Goal: Information Seeking & Learning: Learn about a topic

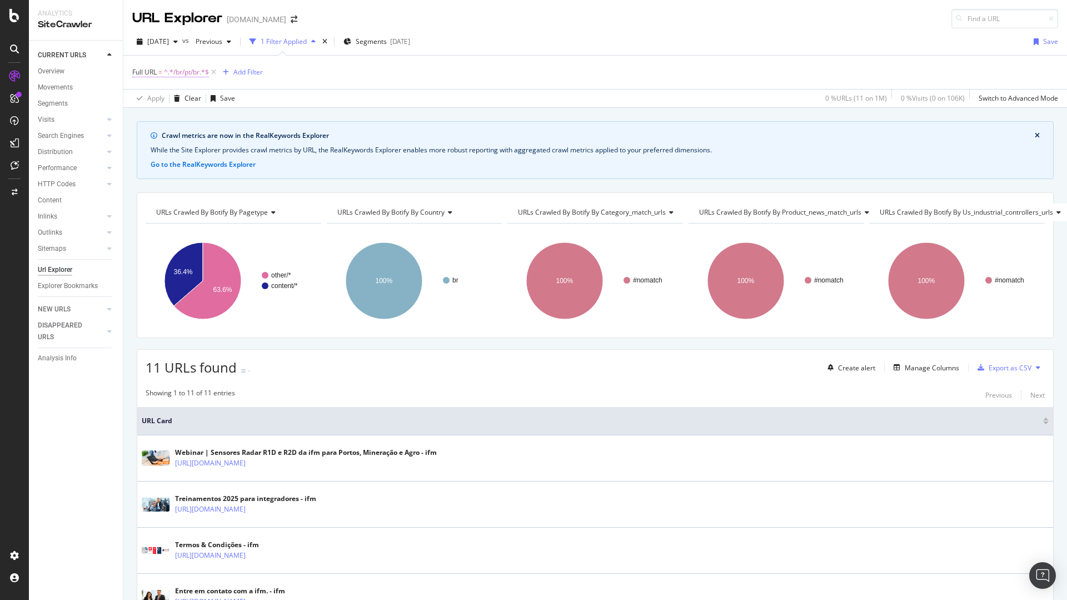
click at [179, 74] on span "^.*/br/pt/br.*$" at bounding box center [186, 72] width 45 height 16
click at [308, 93] on div "Apply Clear Save 0 % URLs ( 11 on 1M ) 0 % Visits ( 0 on 106K ) Switch to Advan…" at bounding box center [594, 98] width 943 height 18
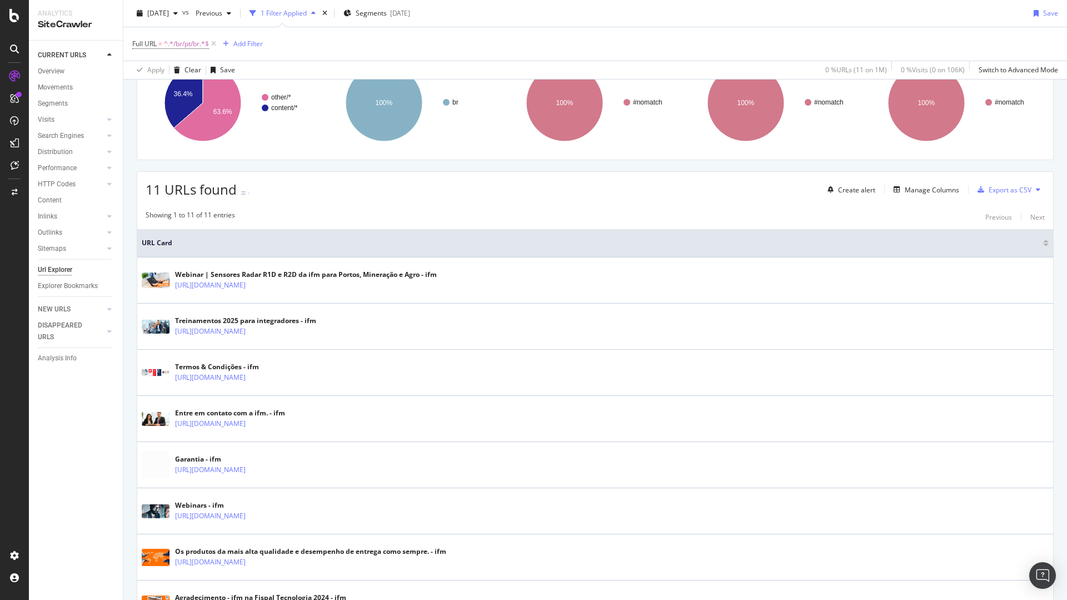
scroll to position [167, 0]
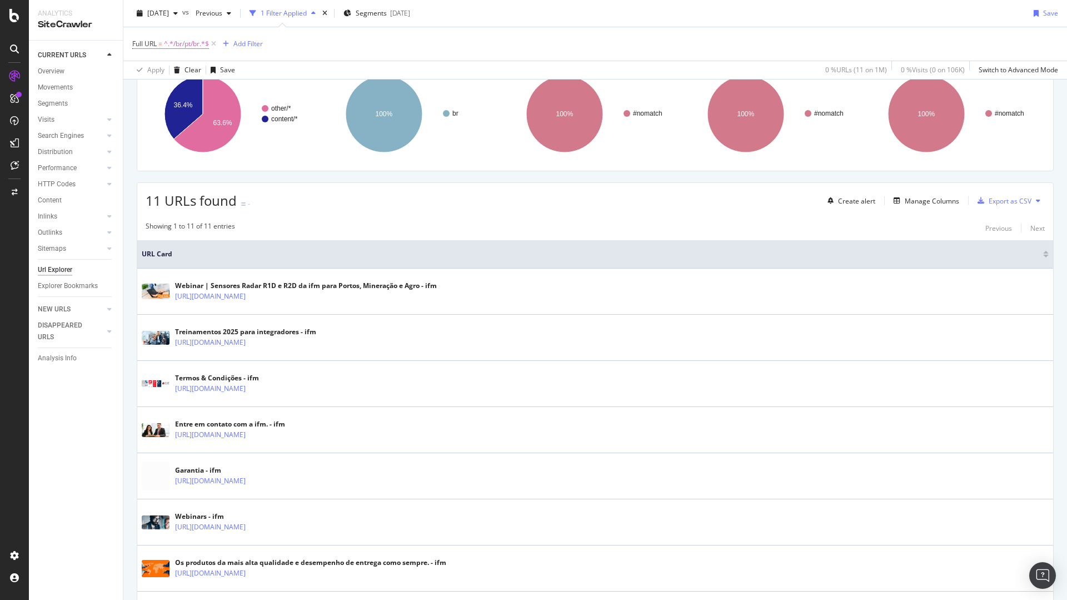
click at [153, 198] on span "11 URLs found" at bounding box center [191, 200] width 91 height 18
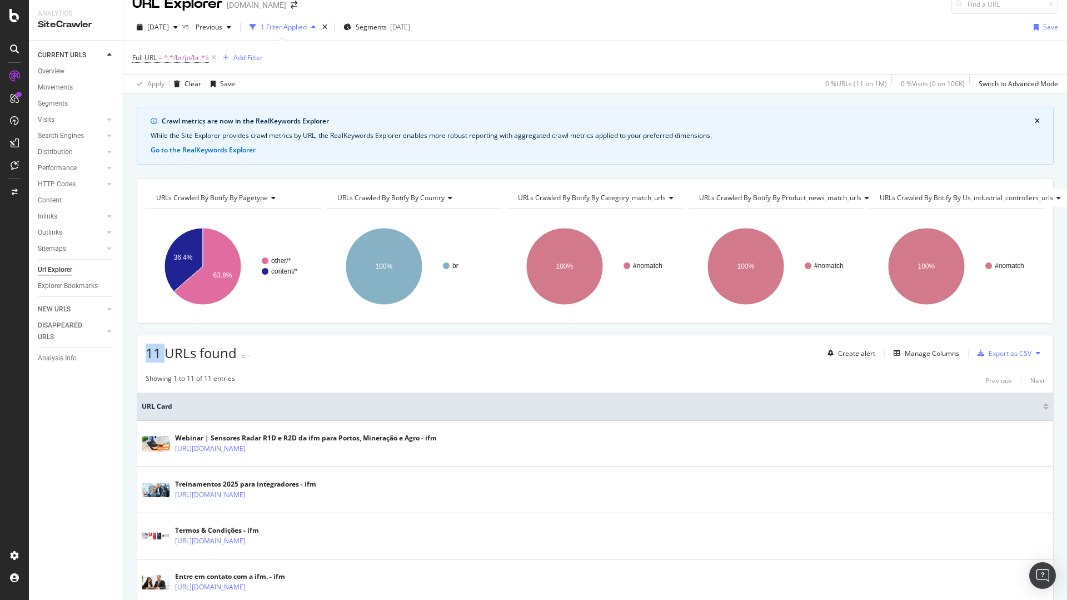
scroll to position [0, 0]
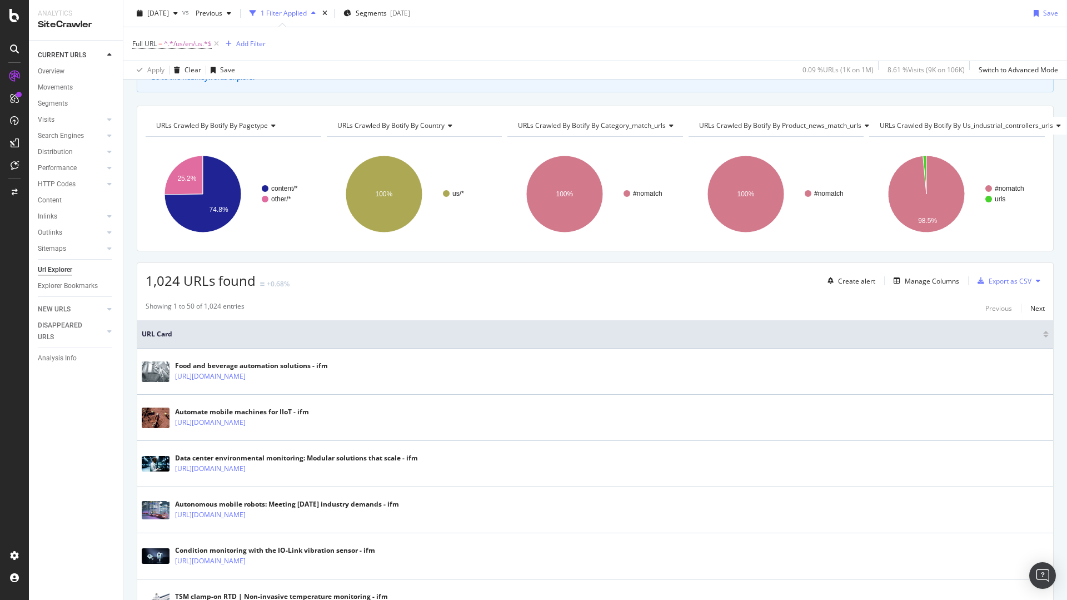
scroll to position [111, 0]
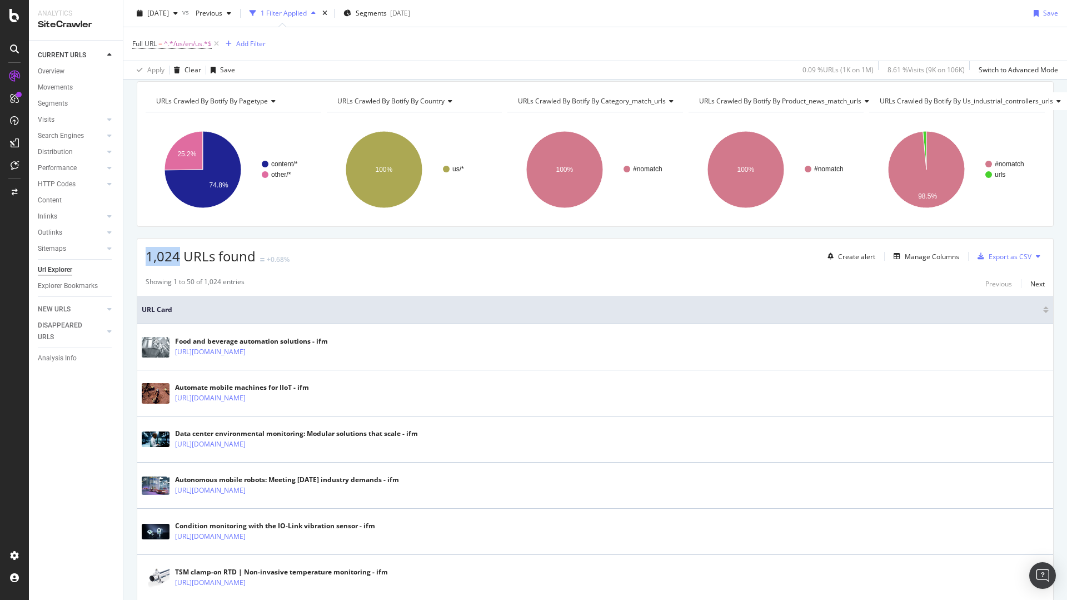
drag, startPoint x: 146, startPoint y: 256, endPoint x: 176, endPoint y: 257, distance: 30.1
click at [176, 257] on span "1,024 URLs found" at bounding box center [201, 256] width 110 height 18
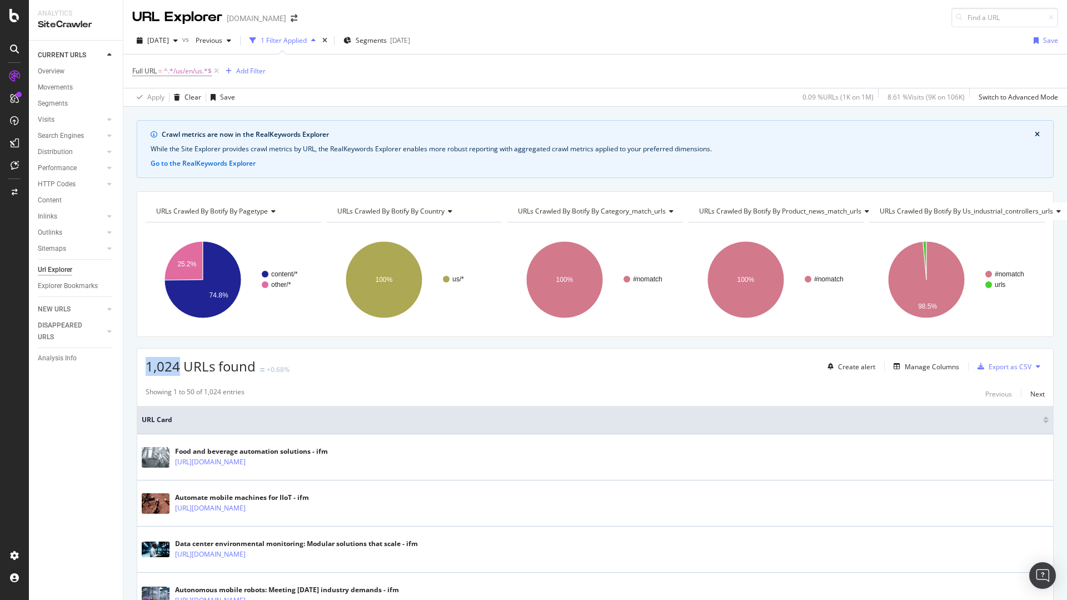
scroll to position [0, 0]
click at [187, 71] on span "^.*/us/en/us.*$" at bounding box center [188, 72] width 48 height 16
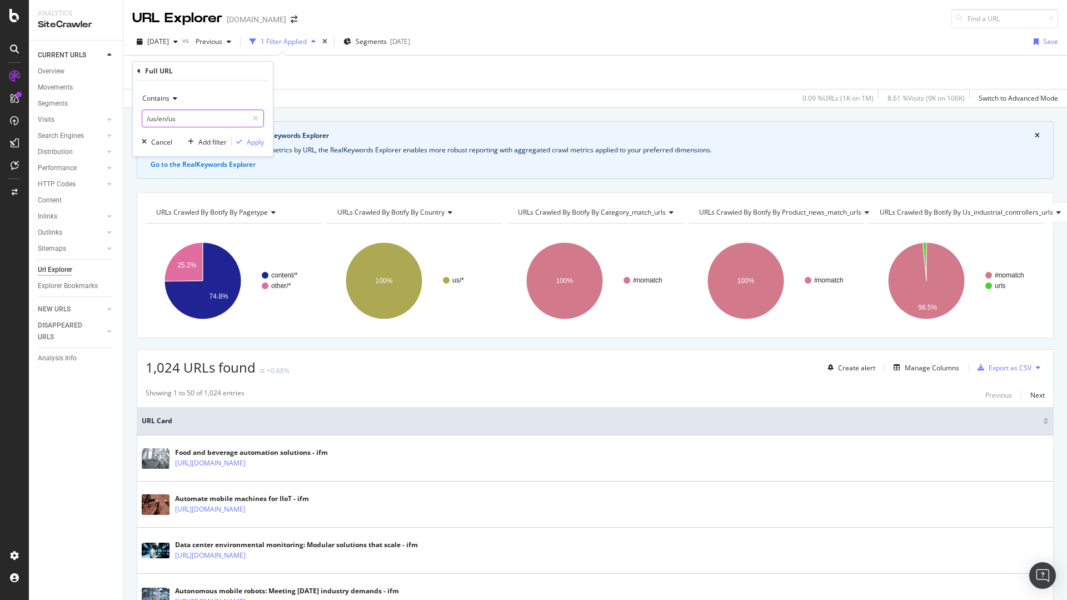
click at [151, 117] on input "/us/en/us" at bounding box center [194, 118] width 105 height 18
type input "/gb/en/gb"
click at [256, 144] on div "Apply" at bounding box center [255, 141] width 17 height 9
